Goal: Download file/media

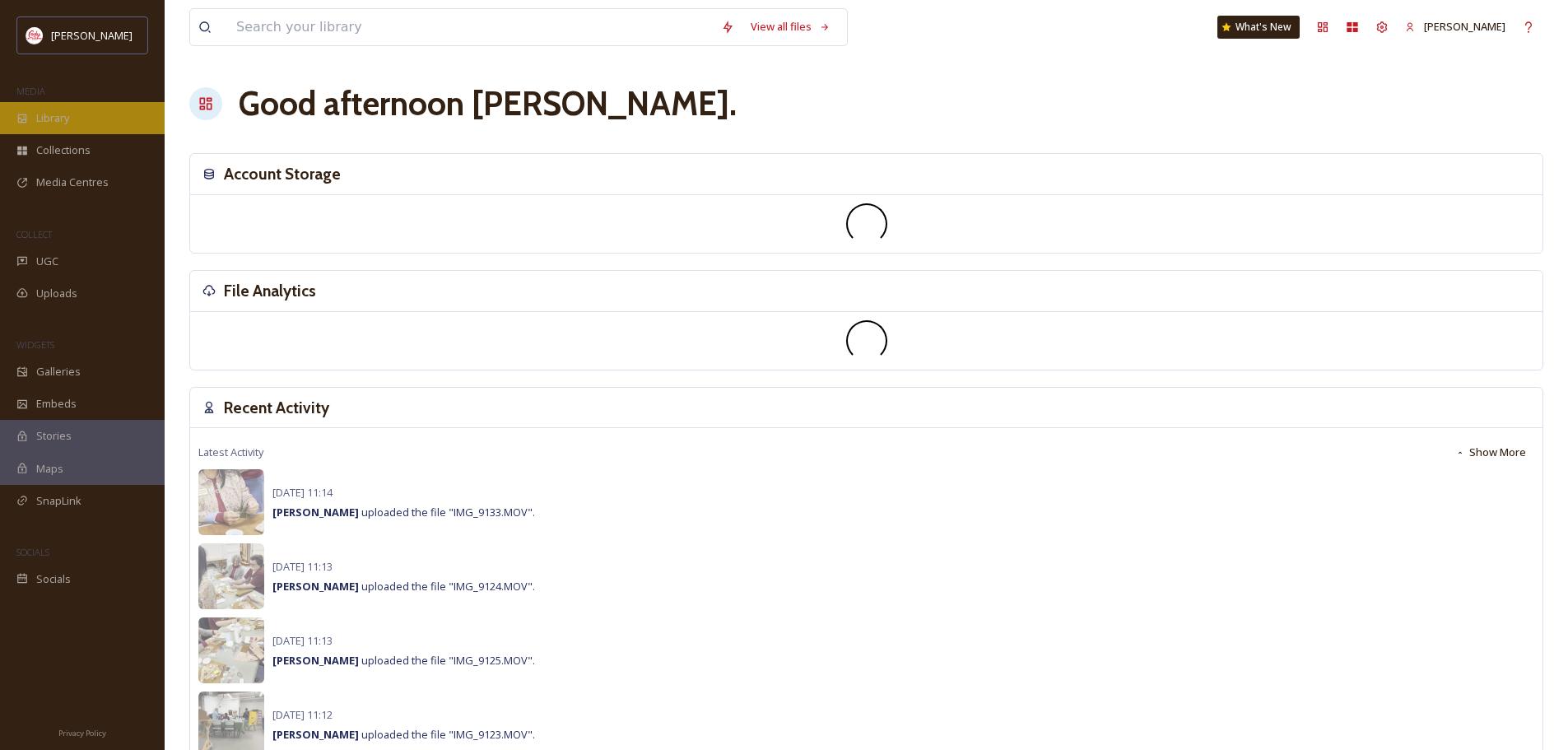
click at [96, 121] on div "Library" at bounding box center [82, 118] width 165 height 32
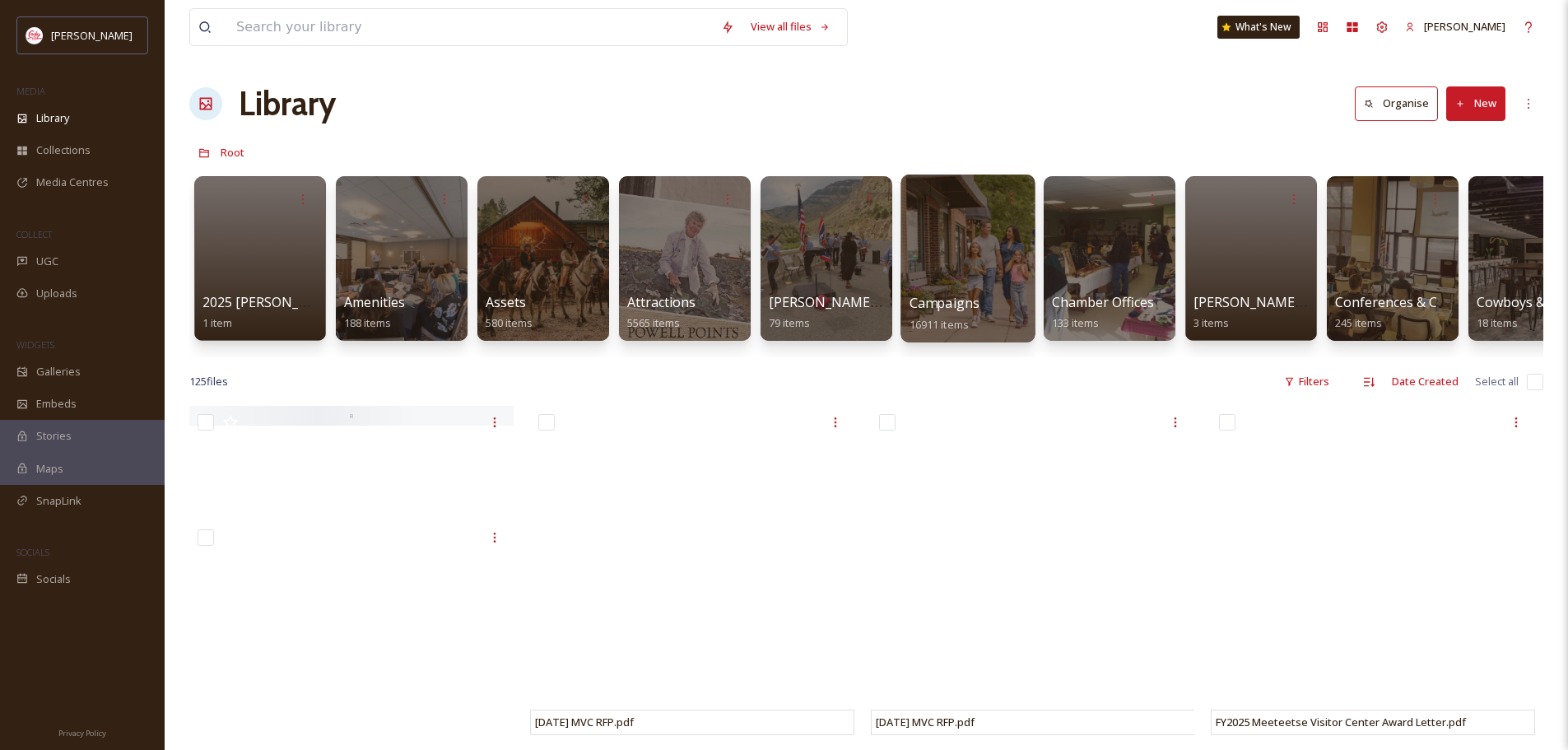
click at [963, 270] on div at bounding box center [967, 259] width 134 height 168
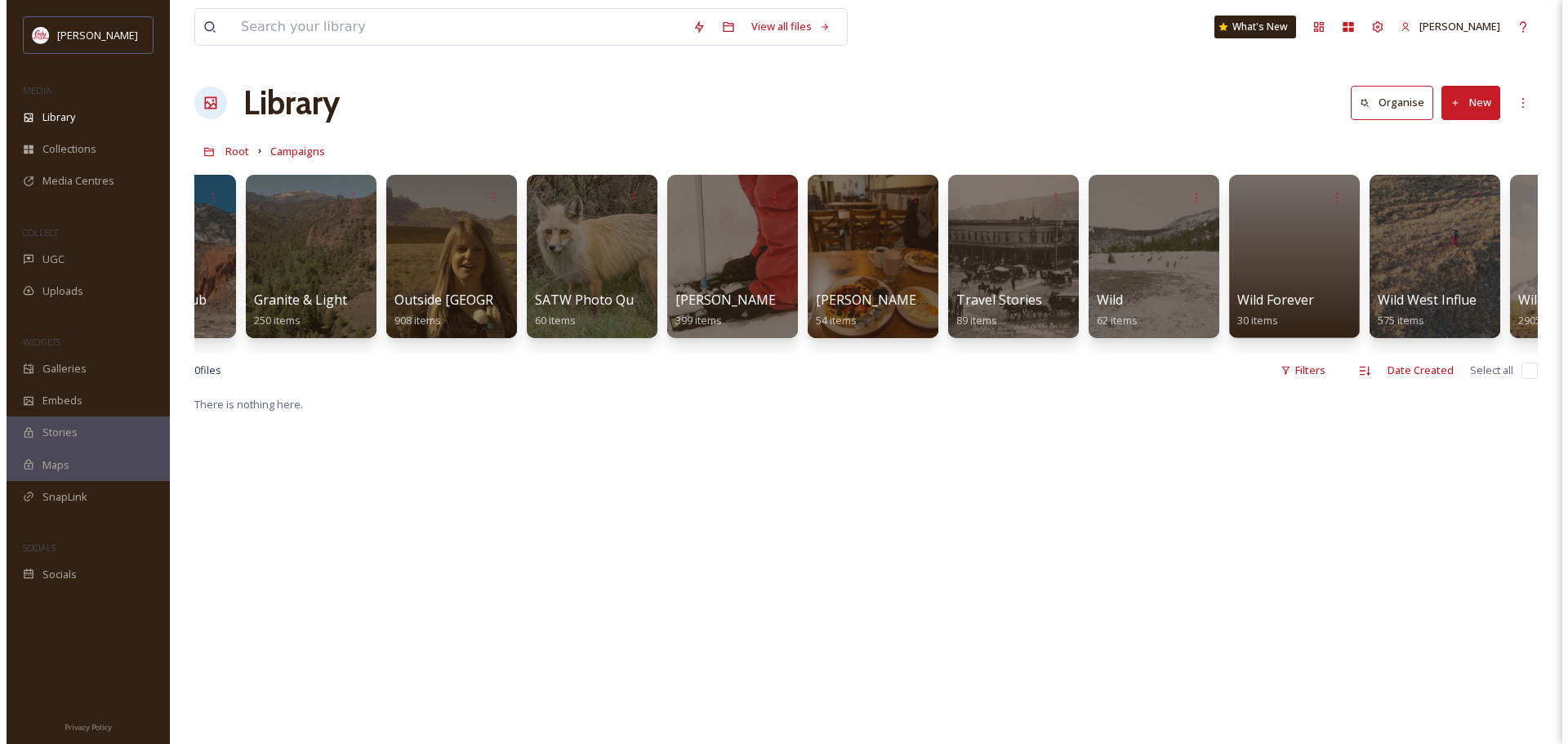
scroll to position [0, 1466]
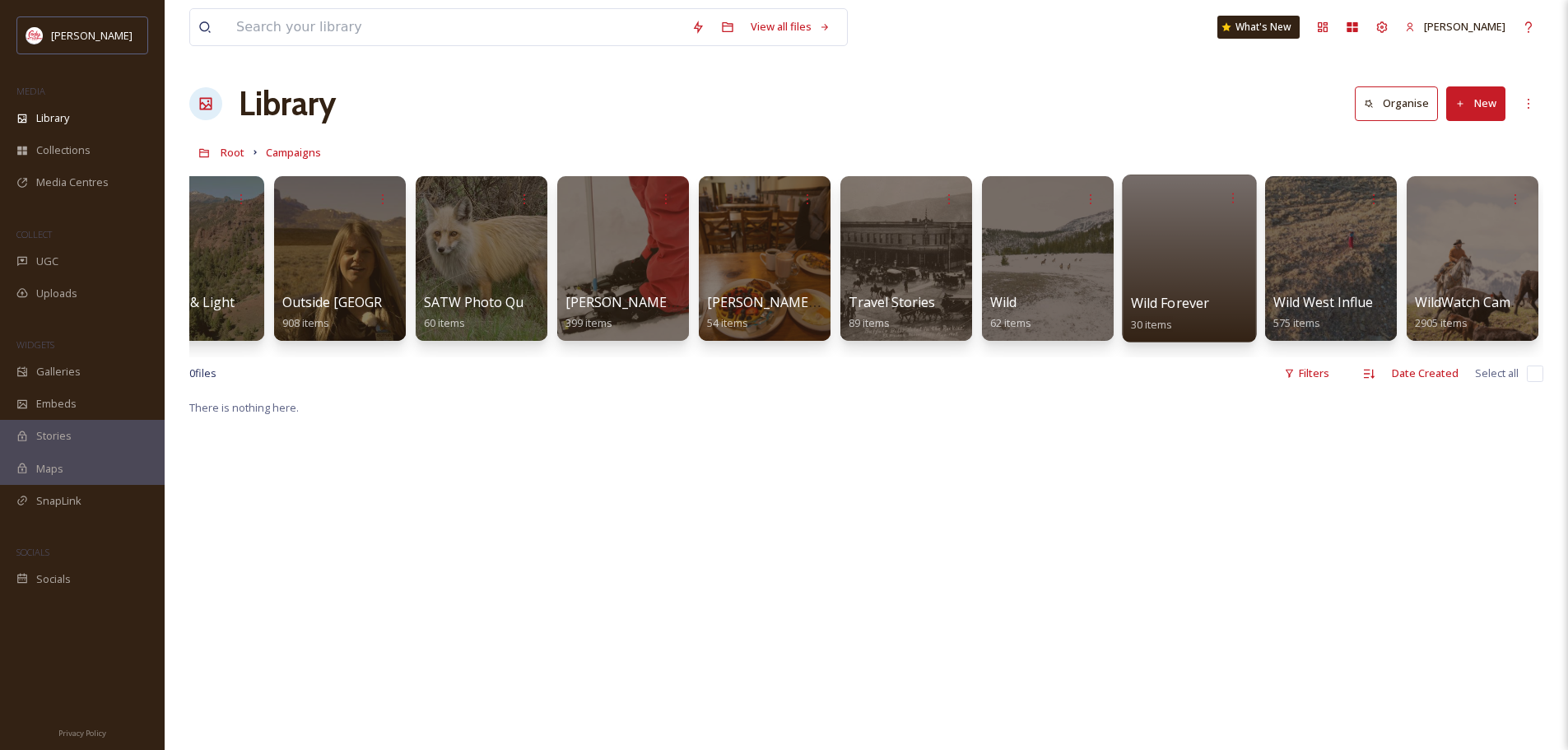
click at [1179, 279] on div at bounding box center [1188, 259] width 134 height 168
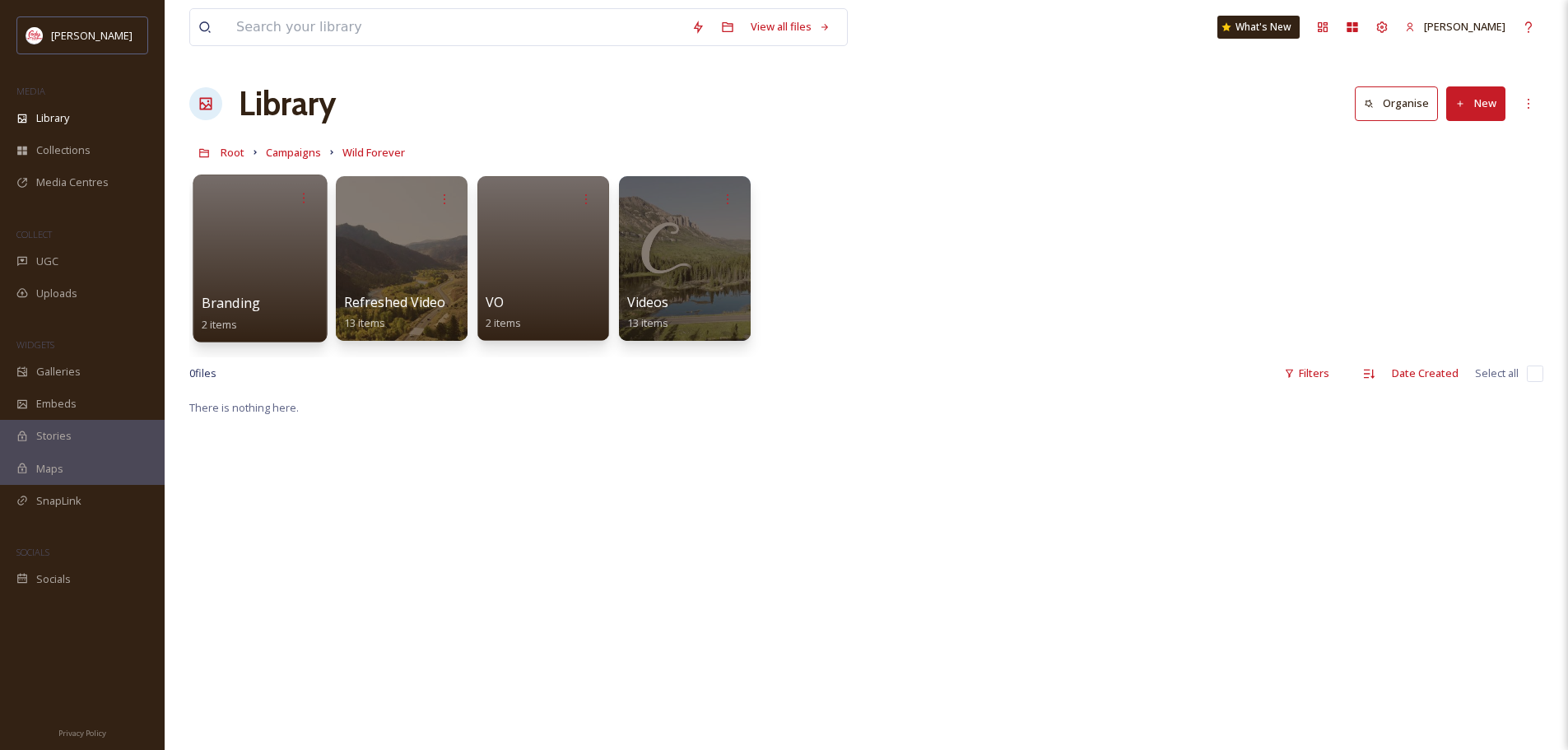
click at [250, 271] on div at bounding box center [260, 259] width 134 height 168
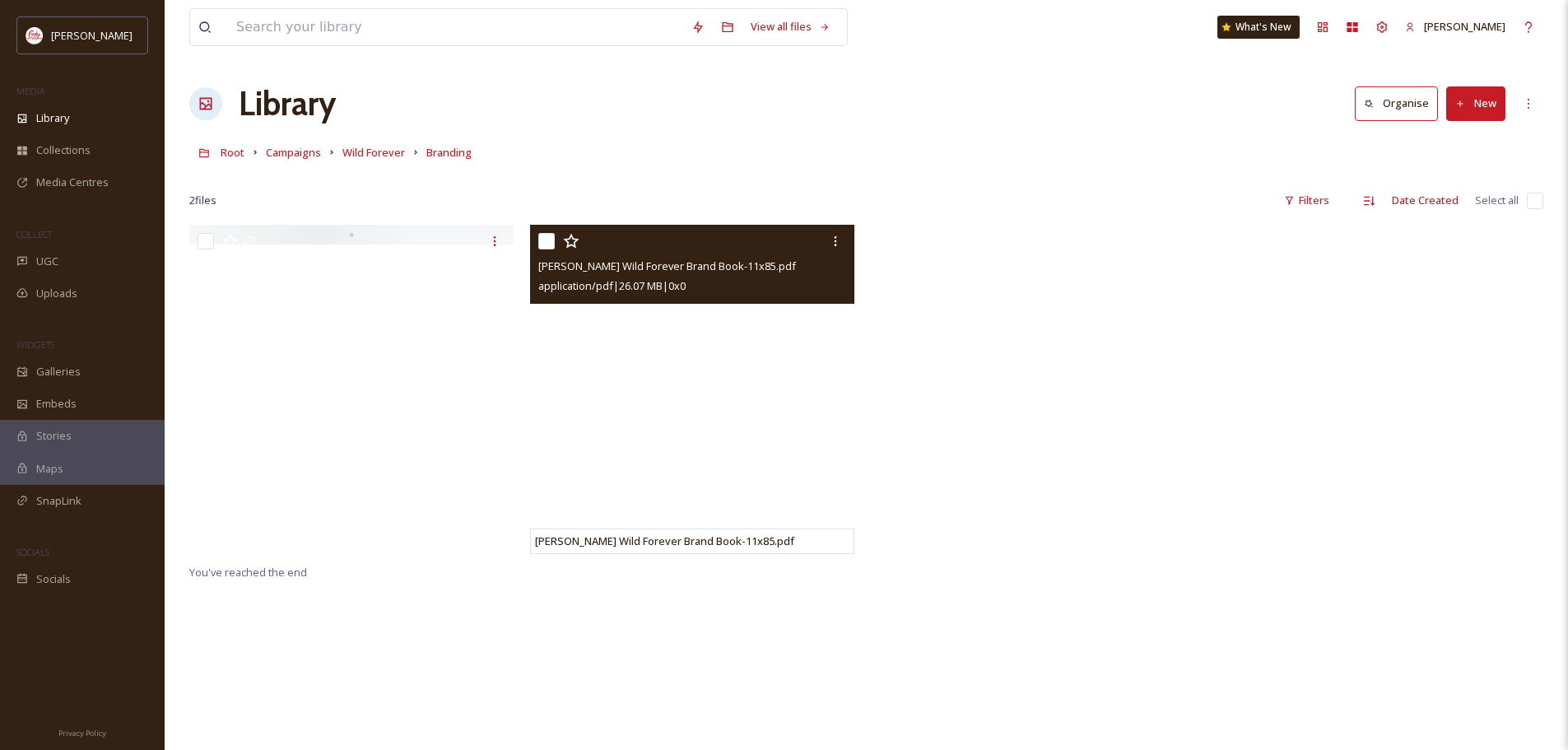
click at [647, 261] on span "[PERSON_NAME] Wild Forever Brand Book-11x85.pdf" at bounding box center [667, 265] width 258 height 14
click at [830, 245] on icon at bounding box center [836, 241] width 14 height 14
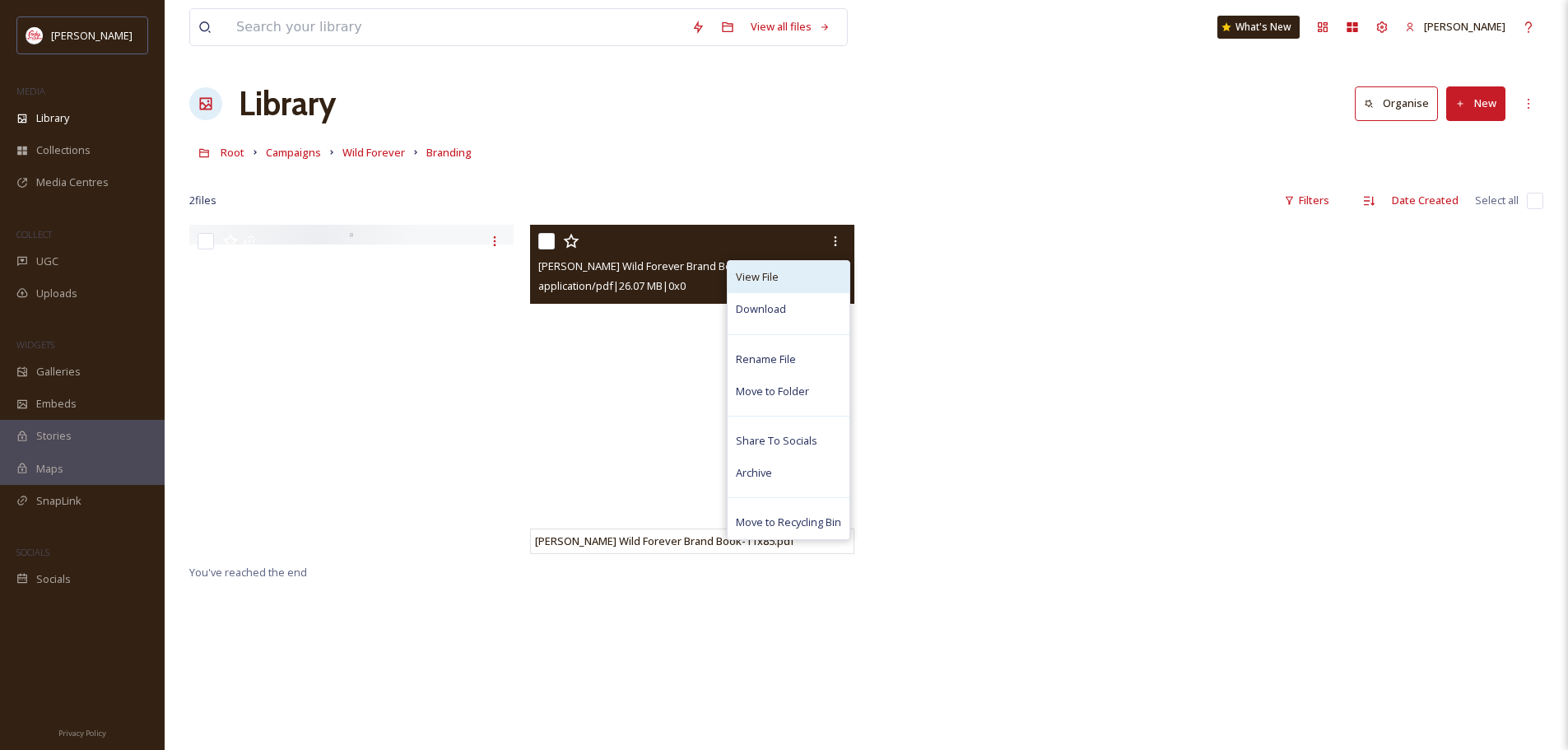
click at [796, 271] on div "View File" at bounding box center [788, 276] width 122 height 32
